Goal: Navigation & Orientation: Go to known website

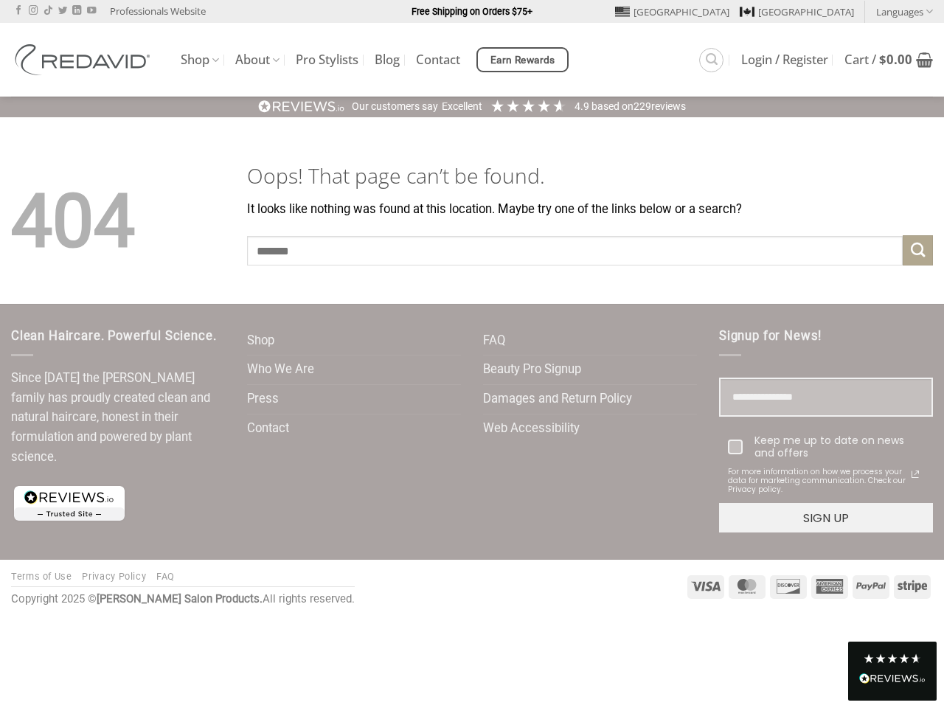
click at [472, 310] on div "Clean Haircare. Powerful Science. Since [DATE] the [PERSON_NAME] family has pro…" at bounding box center [472, 432] width 944 height 257
click at [904, 11] on link "Languages" at bounding box center [904, 11] width 57 height 21
click at [525, 60] on span "Earn Rewards" at bounding box center [523, 60] width 65 height 16
click at [472, 106] on div "Excellent" at bounding box center [462, 107] width 41 height 15
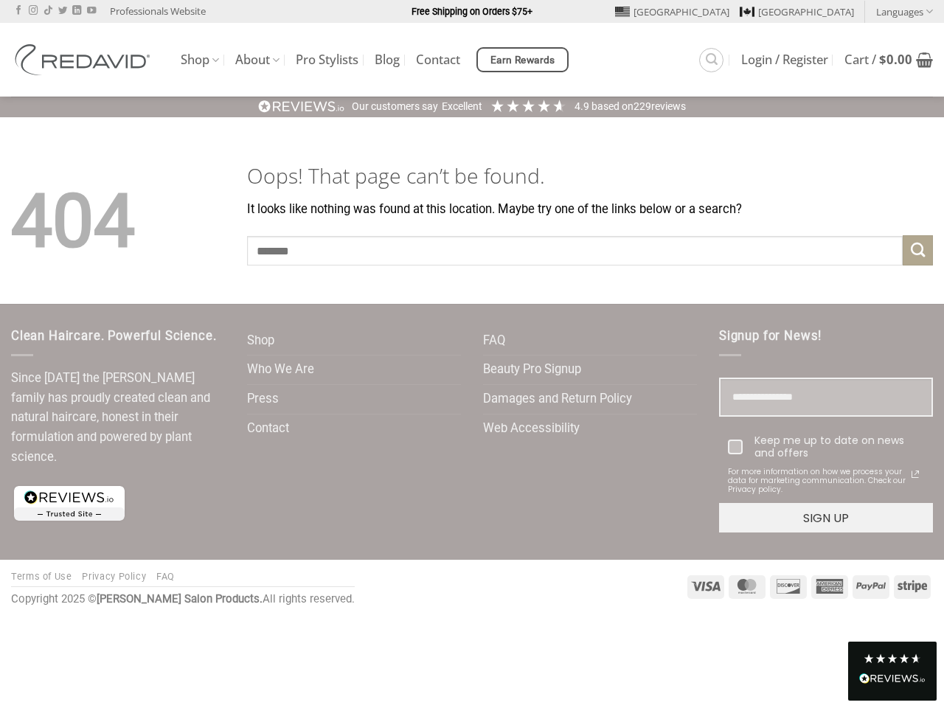
click at [261, 399] on link "Press" at bounding box center [263, 399] width 32 height 29
click at [530, 429] on link "Web Accessibility" at bounding box center [531, 429] width 97 height 29
click at [893, 671] on div "Read All Reviews" at bounding box center [892, 680] width 66 height 19
